Goal: Information Seeking & Learning: Check status

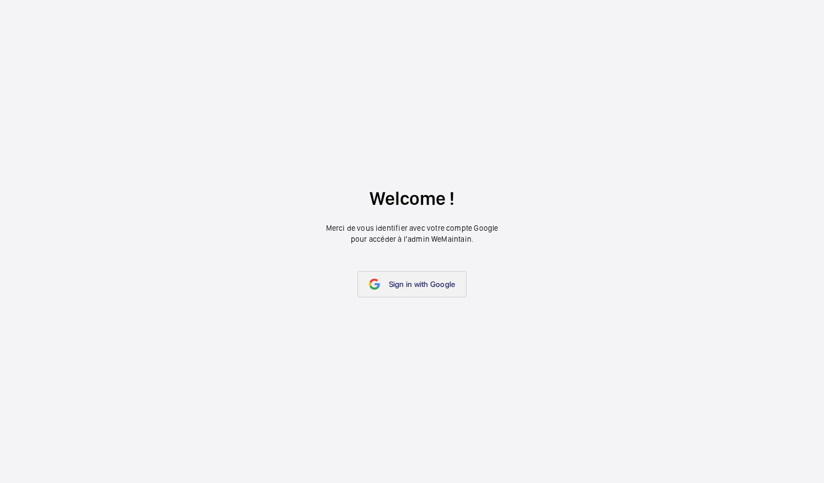
click at [407, 293] on link "Sign in with Google" at bounding box center [413, 284] width 110 height 26
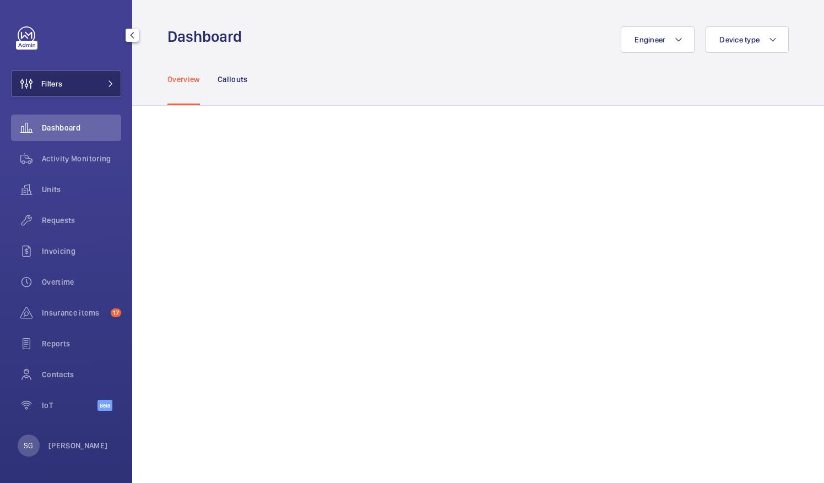
click at [62, 91] on span "Filters" at bounding box center [37, 84] width 51 height 26
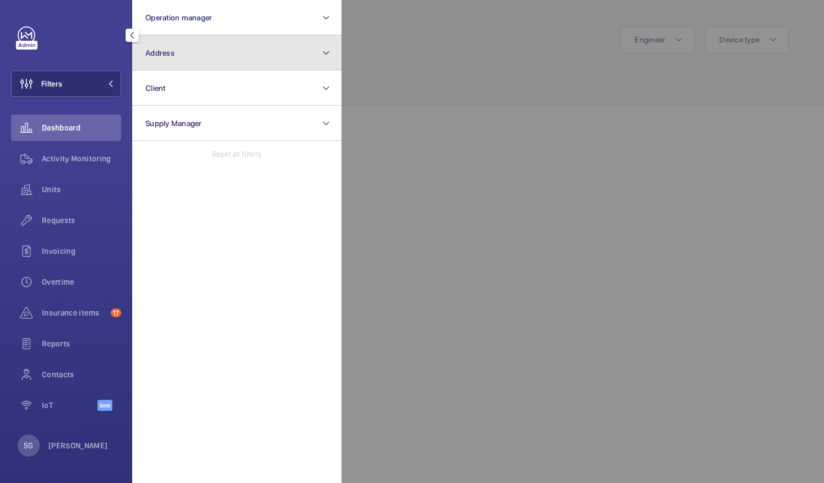
click at [218, 59] on button "Address" at bounding box center [236, 52] width 209 height 35
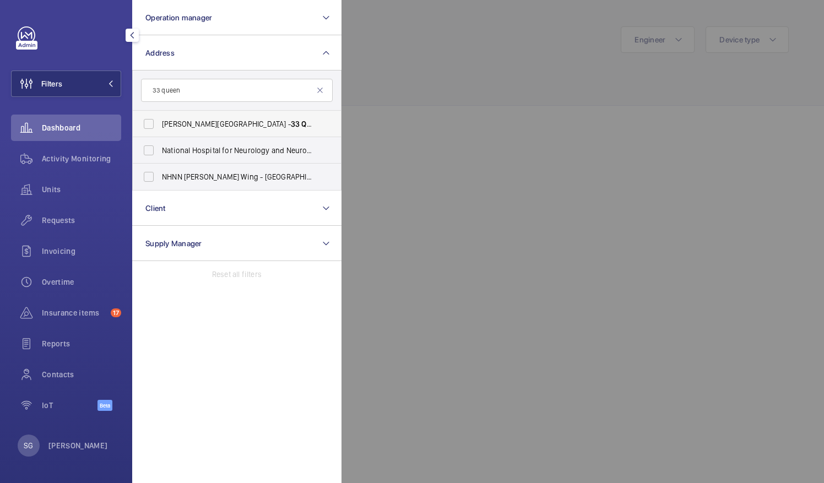
type input "33 queen"
click at [301, 120] on span "Queen" at bounding box center [312, 124] width 22 height 9
click at [160, 120] on input "Leonardo Royal Hotel St Pauls - 33 Queen Victoria St, LONDON EC4N 4TR" at bounding box center [149, 124] width 22 height 22
click at [155, 125] on input "Leonardo Royal Hotel St Pauls - 33 Queen Victoria St, LONDON EC4N 4TR" at bounding box center [149, 124] width 22 height 22
checkbox input "false"
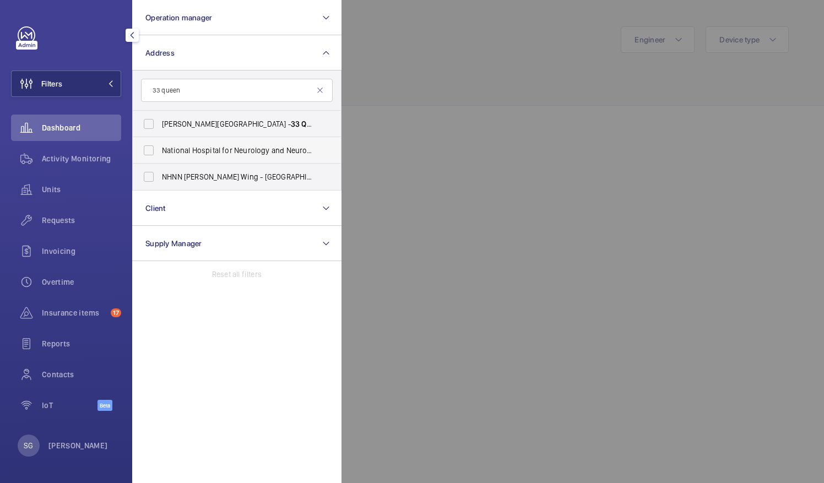
click at [251, 154] on span "National Hospital for Neurology and Neurosurgery ( Queen Mary Wing) - 33 Queen …" at bounding box center [238, 150] width 152 height 11
click at [160, 154] on input "National Hospital for Neurology and Neurosurgery ( Queen Mary Wing) - 33 Queen …" at bounding box center [149, 150] width 22 height 22
checkbox input "true"
click at [449, 51] on div at bounding box center [754, 241] width 824 height 483
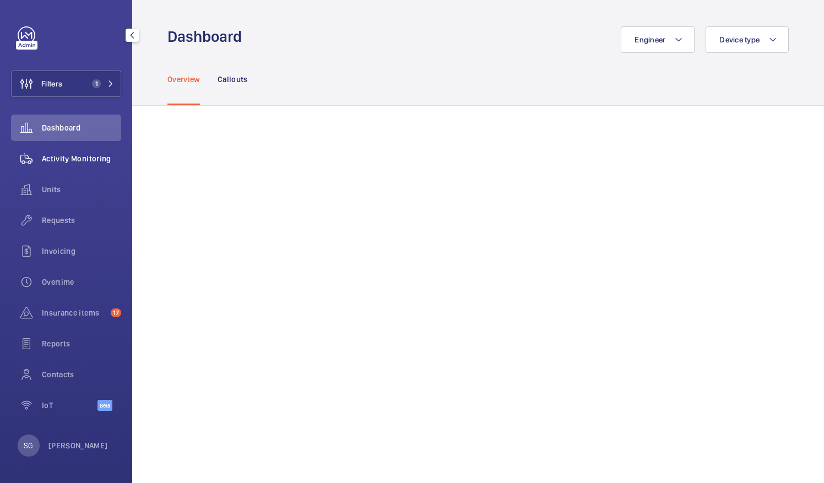
click at [89, 163] on span "Activity Monitoring" at bounding box center [81, 158] width 79 height 11
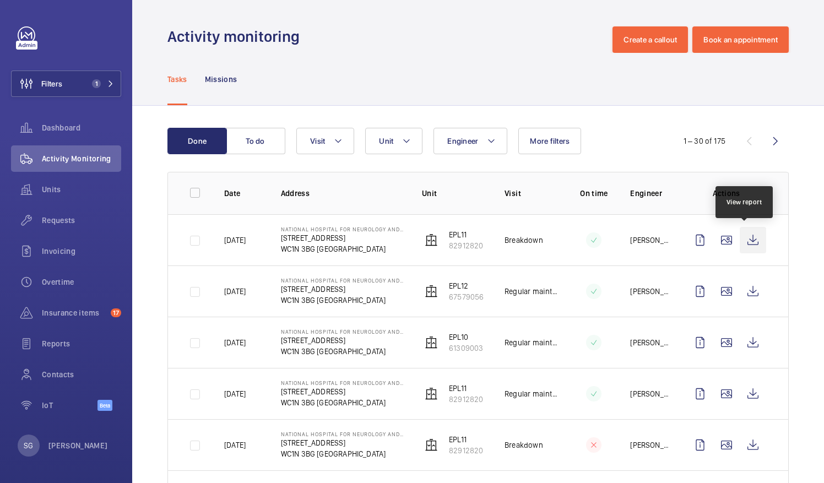
click at [748, 241] on wm-front-icon-button at bounding box center [753, 240] width 26 height 26
click at [341, 138] on mat-icon at bounding box center [338, 140] width 9 height 13
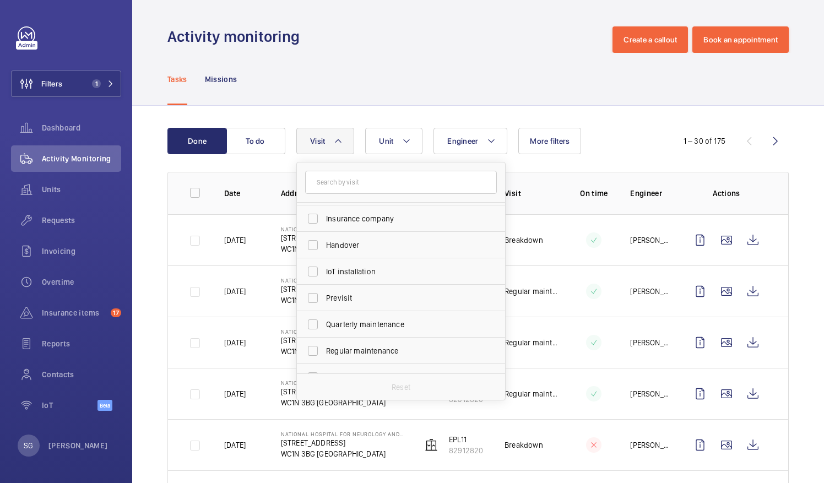
scroll to position [82, 0]
click at [311, 346] on input "Regular maintenance" at bounding box center [313, 346] width 22 height 22
checkbox input "true"
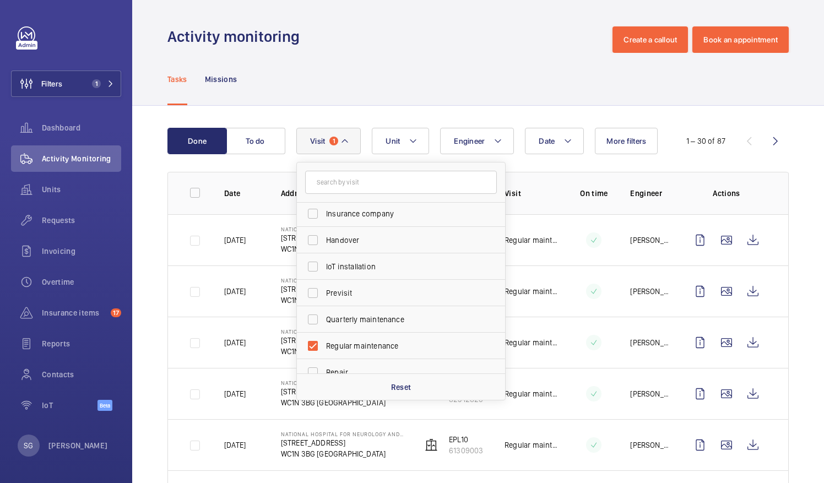
click at [434, 83] on div "Tasks Missions" at bounding box center [479, 79] width 622 height 52
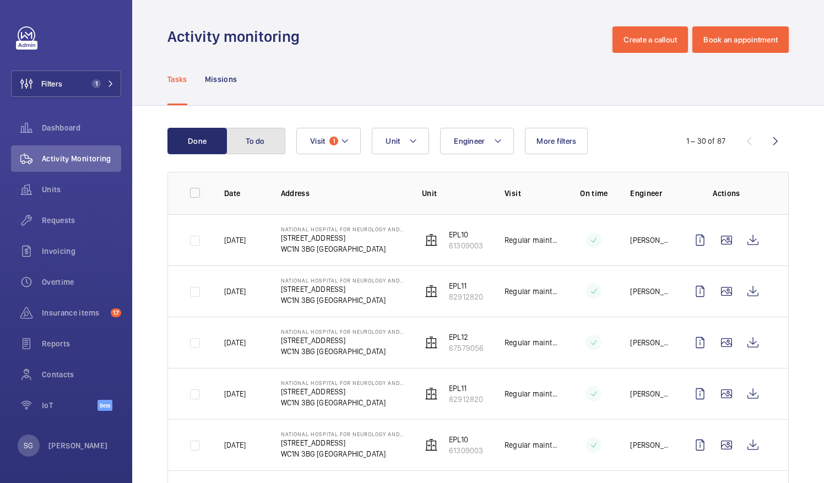
click at [271, 139] on button "To do" at bounding box center [256, 141] width 60 height 26
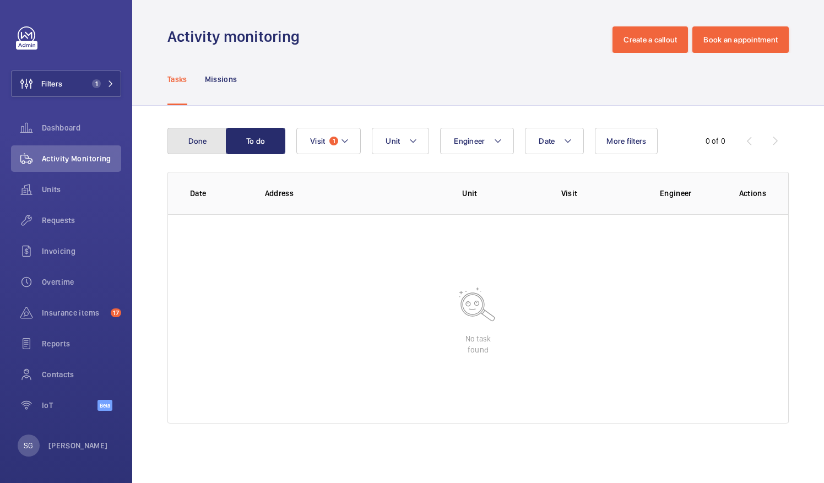
click at [203, 131] on button "Done" at bounding box center [198, 141] width 60 height 26
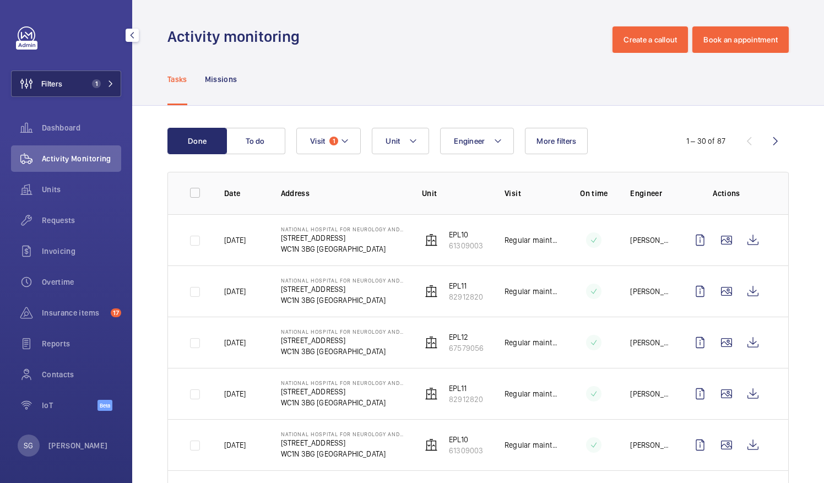
click at [105, 80] on span "1" at bounding box center [101, 83] width 26 height 9
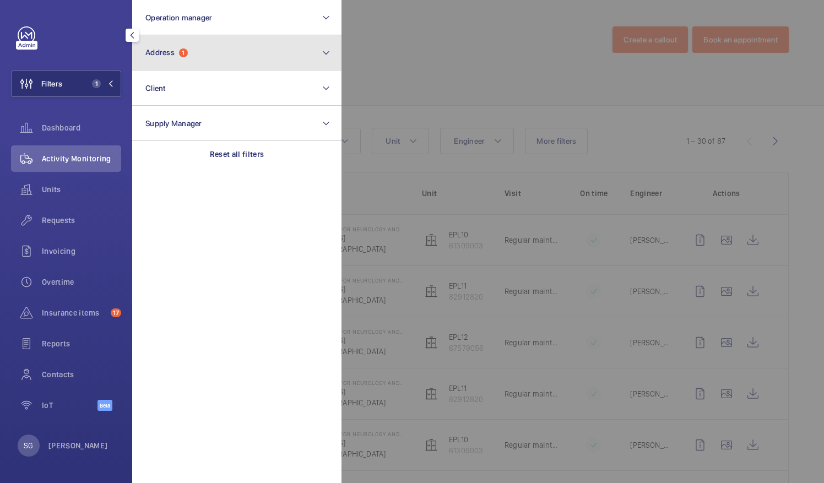
click at [278, 52] on button "Address 1" at bounding box center [236, 52] width 209 height 35
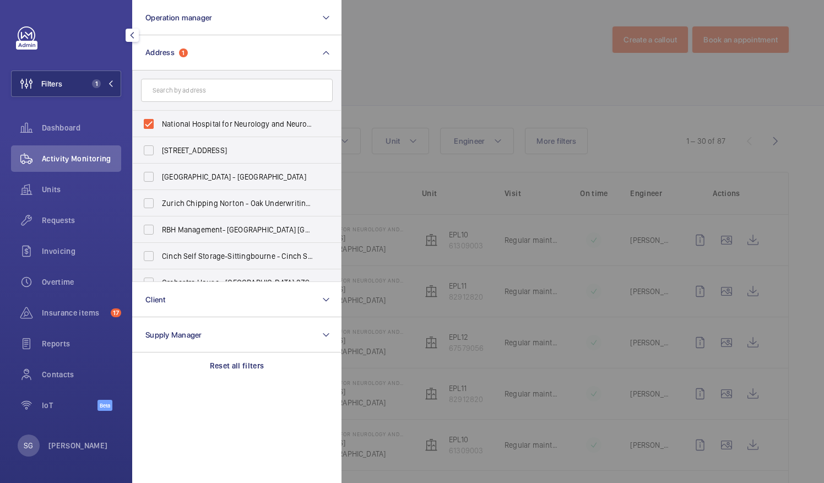
click at [413, 55] on div at bounding box center [754, 241] width 824 height 483
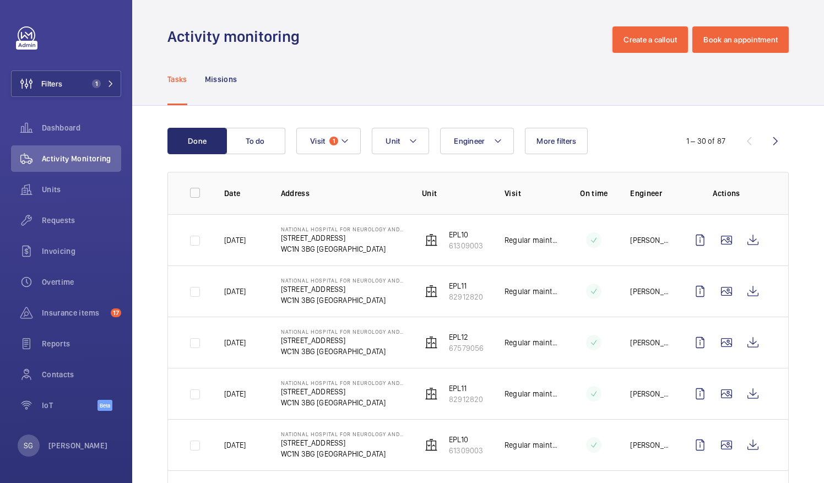
click at [317, 239] on p "33 Queen Square" at bounding box center [343, 238] width 124 height 11
click at [87, 121] on div "Dashboard" at bounding box center [66, 128] width 110 height 26
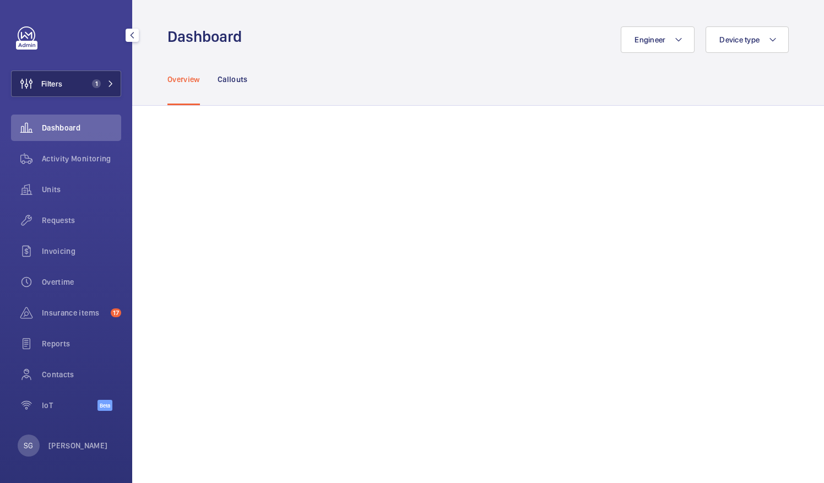
click at [112, 82] on mat-icon at bounding box center [110, 83] width 7 height 7
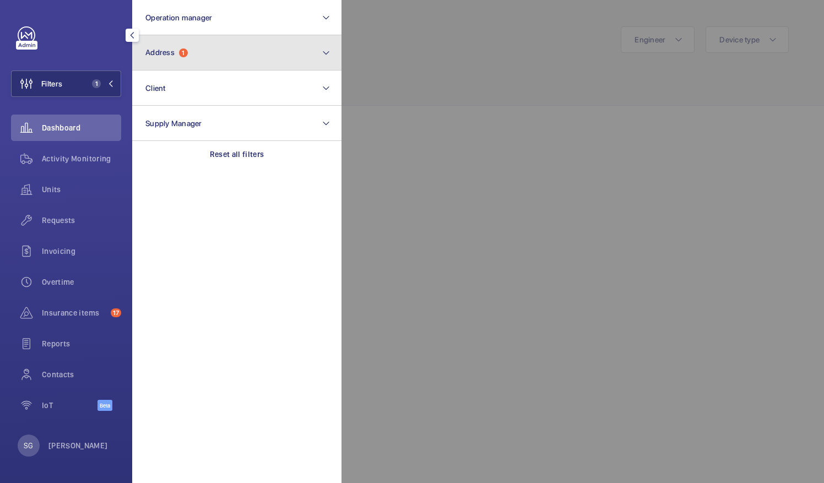
click at [197, 64] on button "Address 1" at bounding box center [236, 52] width 209 height 35
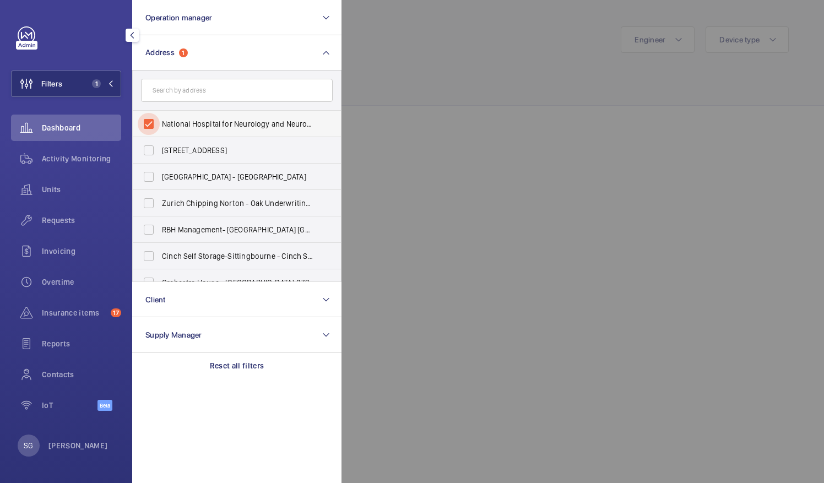
click at [145, 125] on input "National Hospital for Neurology and Neurosurgery (Queen Mary Wing) - 33 Queen S…" at bounding box center [149, 124] width 22 height 22
checkbox input "false"
click at [409, 41] on div at bounding box center [754, 241] width 824 height 483
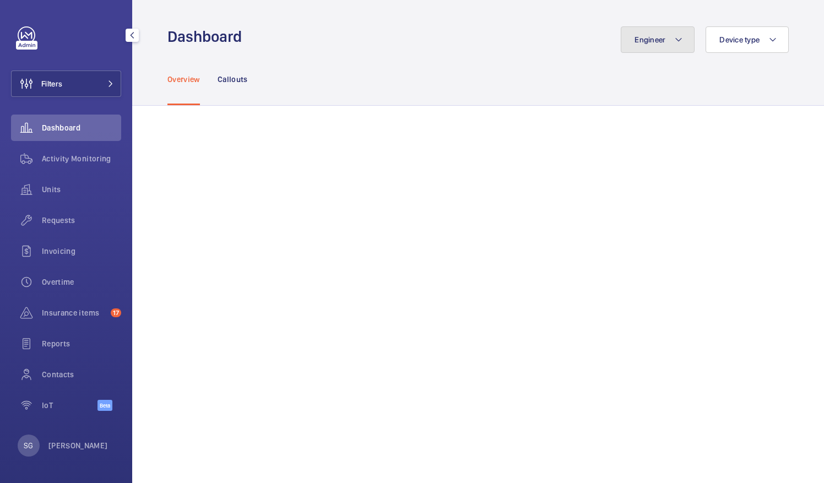
click at [649, 48] on button "Engineer" at bounding box center [658, 39] width 74 height 26
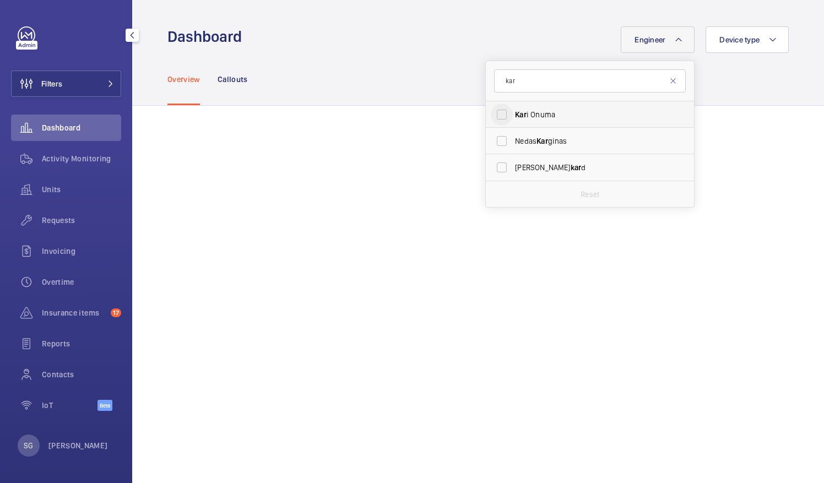
type input "kar"
click at [493, 113] on input "Kar i Onuma" at bounding box center [502, 115] width 22 height 22
checkbox input "true"
click at [746, 75] on div "Overview Callouts" at bounding box center [479, 79] width 622 height 52
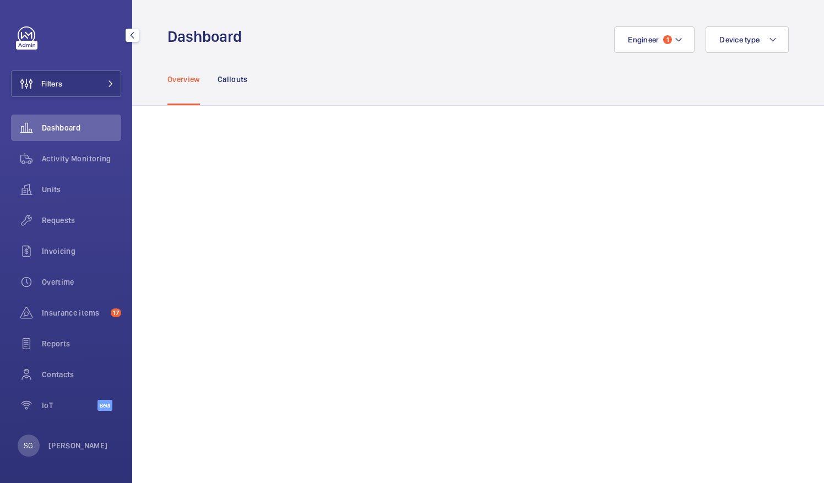
click at [66, 132] on span "Dashboard" at bounding box center [81, 127] width 79 height 11
click at [628, 41] on span "Engineer" at bounding box center [643, 39] width 31 height 9
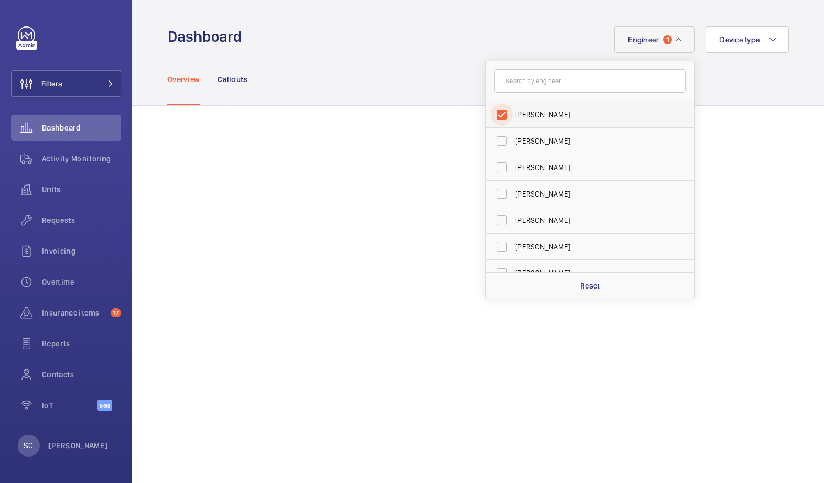
click at [497, 114] on input "Kari Onuma" at bounding box center [502, 115] width 22 height 22
checkbox input "false"
click at [404, 52] on div "Engineer Dave Murphy Luke Robinson Terry French Dan Jennings Richard Shaw Bill …" at bounding box center [519, 39] width 541 height 26
